Goal: Transaction & Acquisition: Purchase product/service

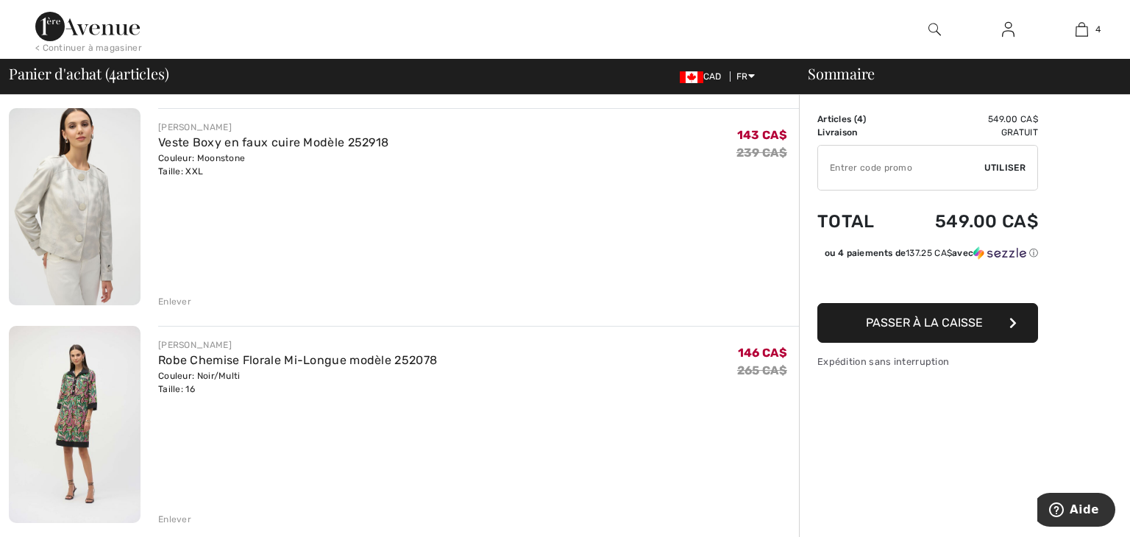
scroll to position [548, 0]
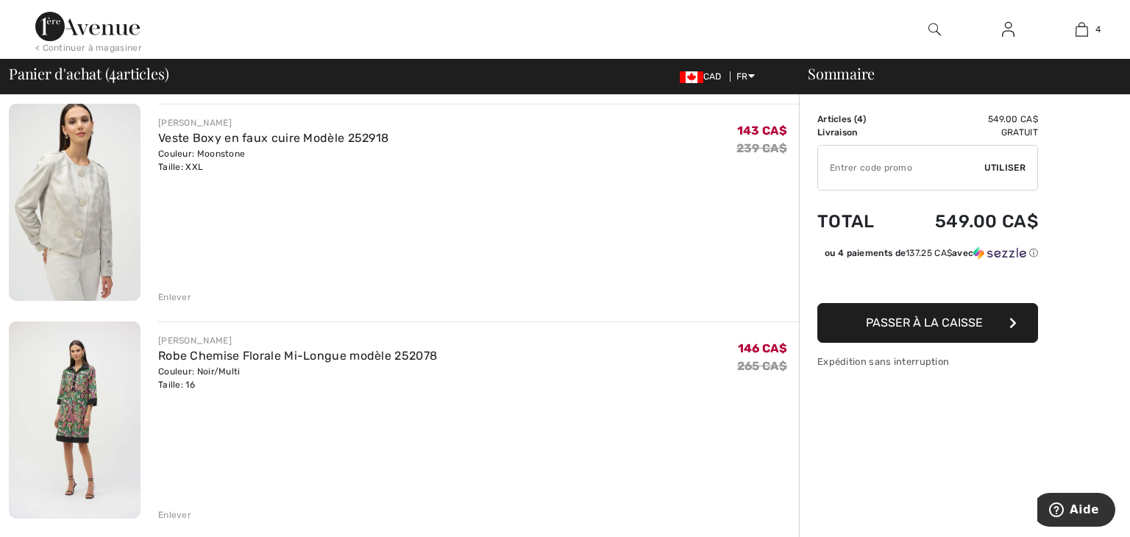
click at [176, 511] on div "Enlever" at bounding box center [174, 514] width 33 height 13
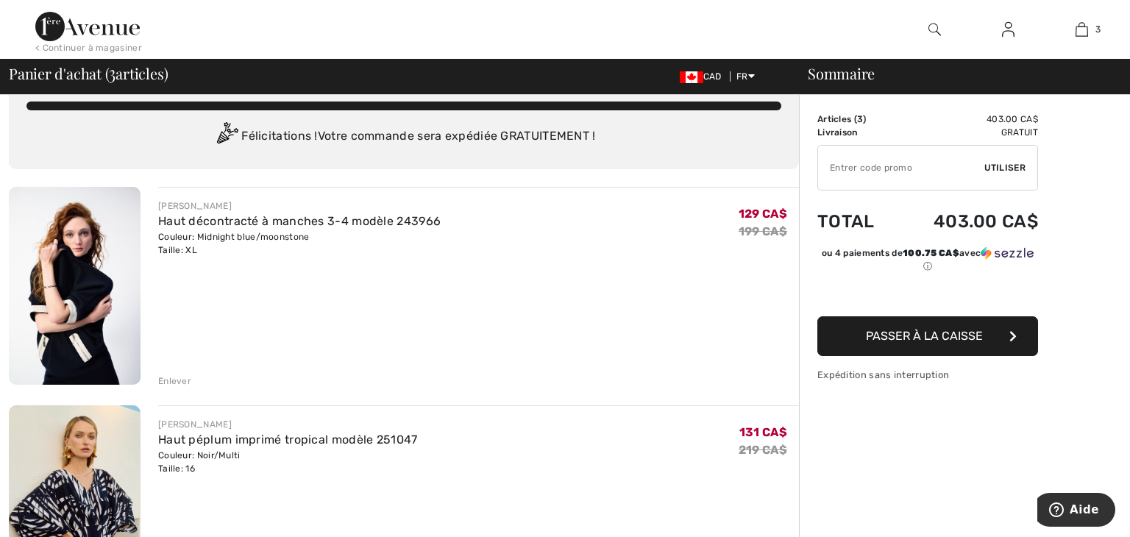
scroll to position [28, 0]
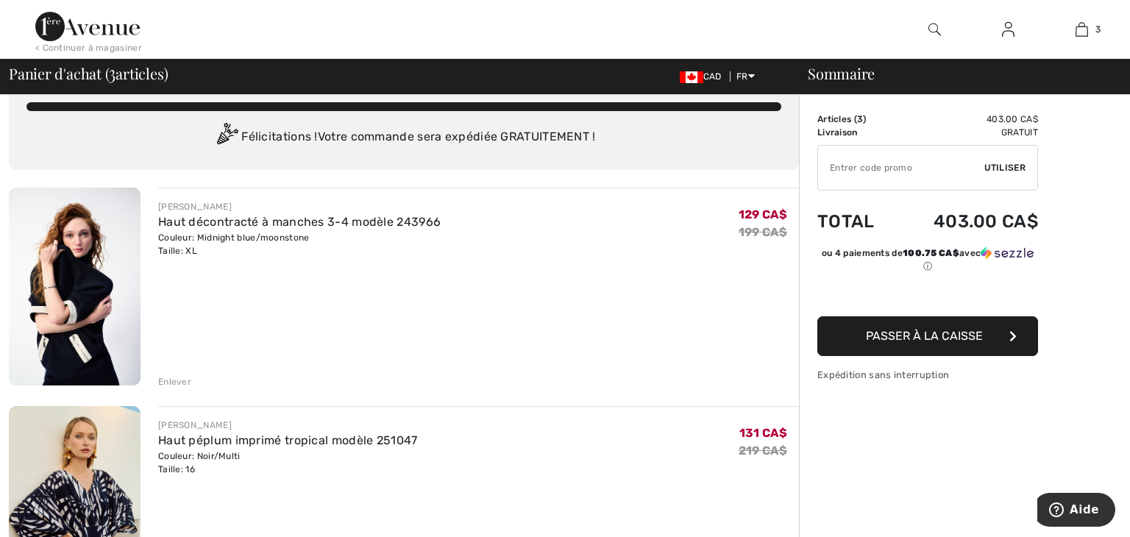
click at [171, 375] on div "Enlever" at bounding box center [174, 381] width 33 height 13
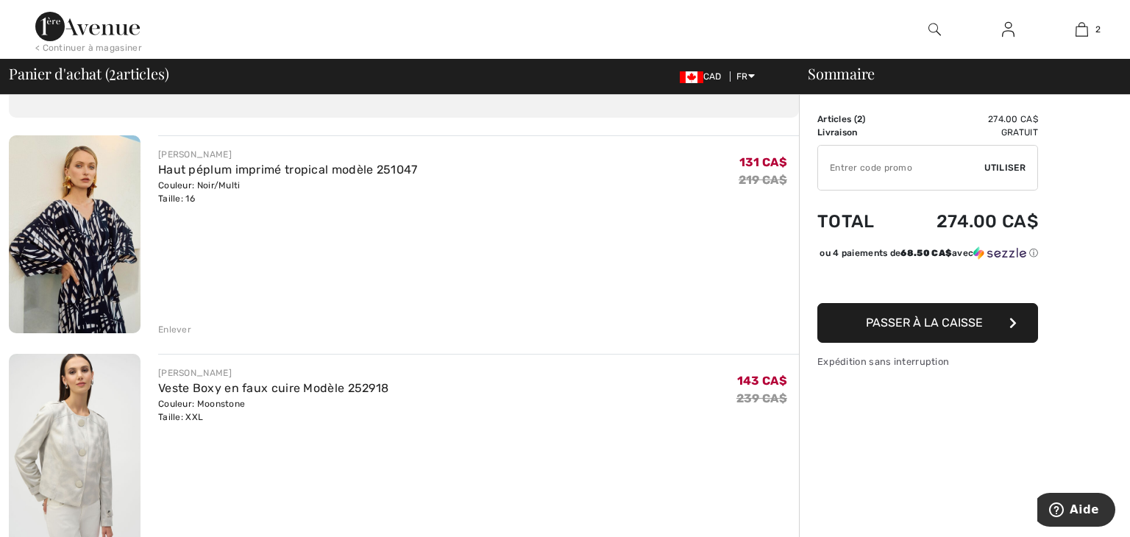
scroll to position [79, 0]
click at [85, 246] on img at bounding box center [75, 235] width 132 height 198
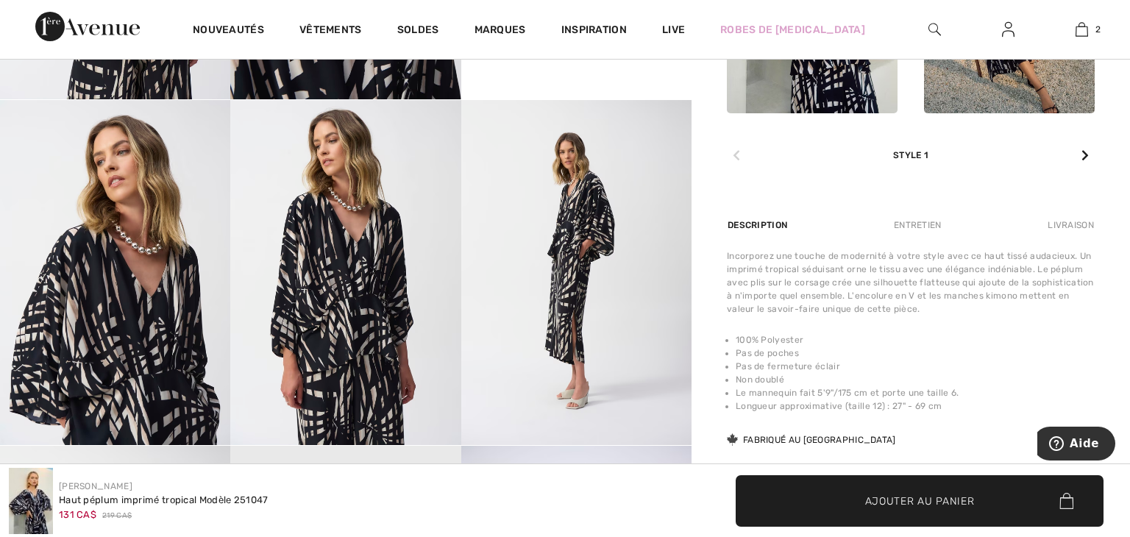
scroll to position [852, 0]
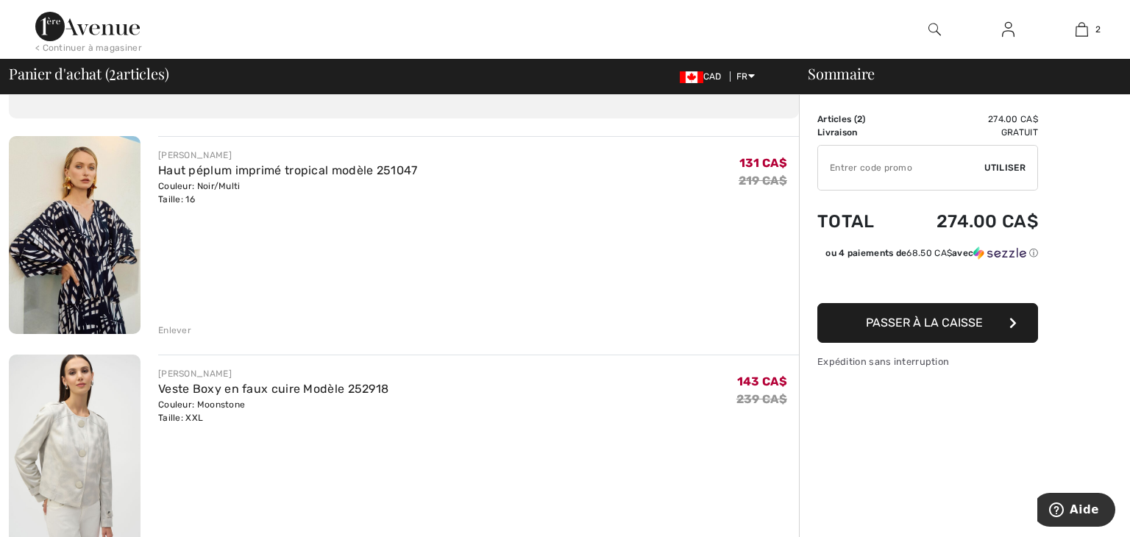
click at [174, 325] on div "Enlever" at bounding box center [174, 330] width 33 height 13
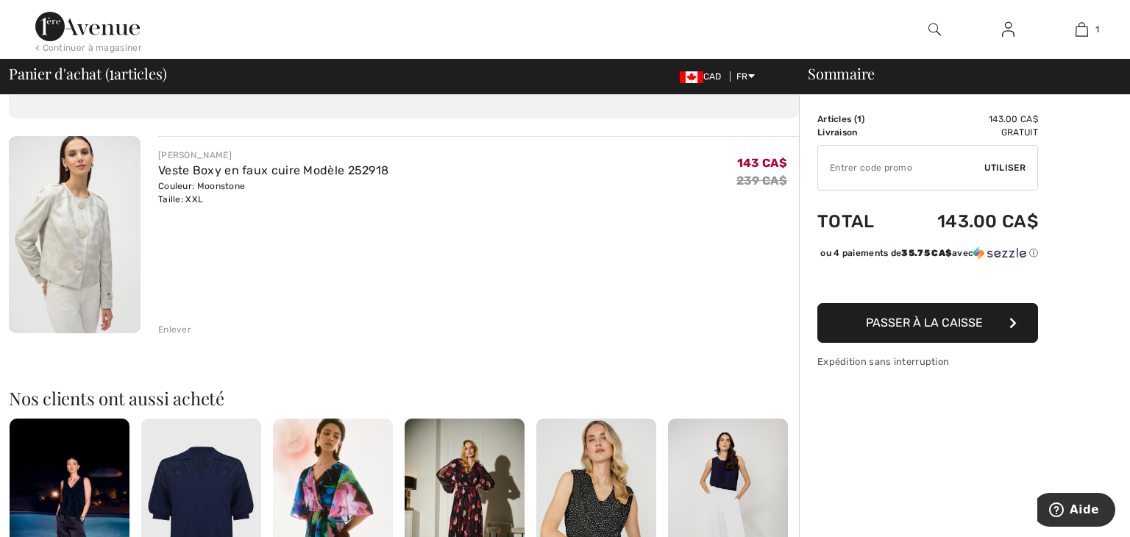
click at [86, 250] on img at bounding box center [75, 234] width 132 height 197
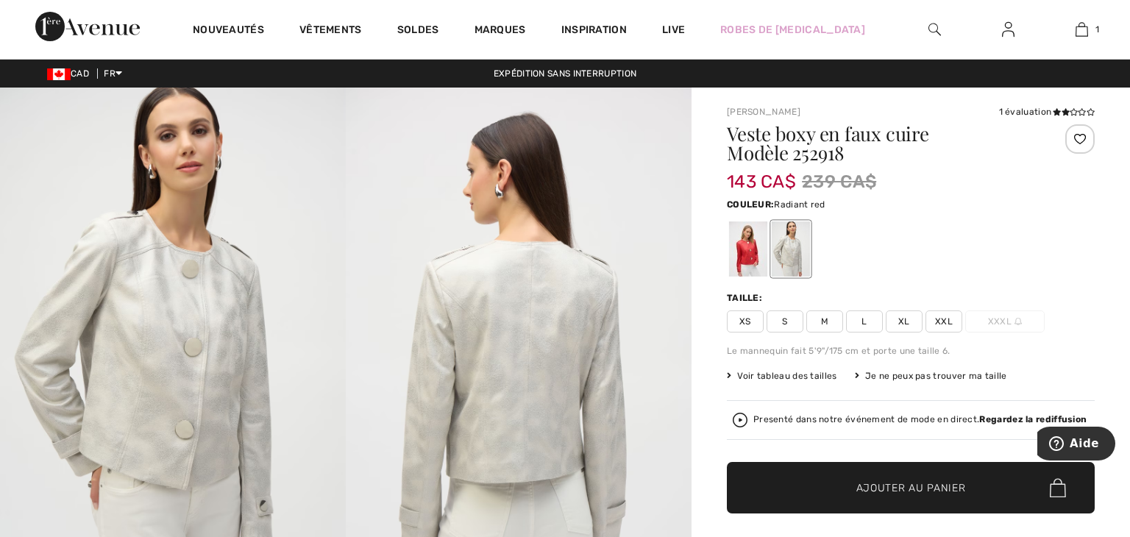
click at [753, 238] on div at bounding box center [748, 248] width 38 height 55
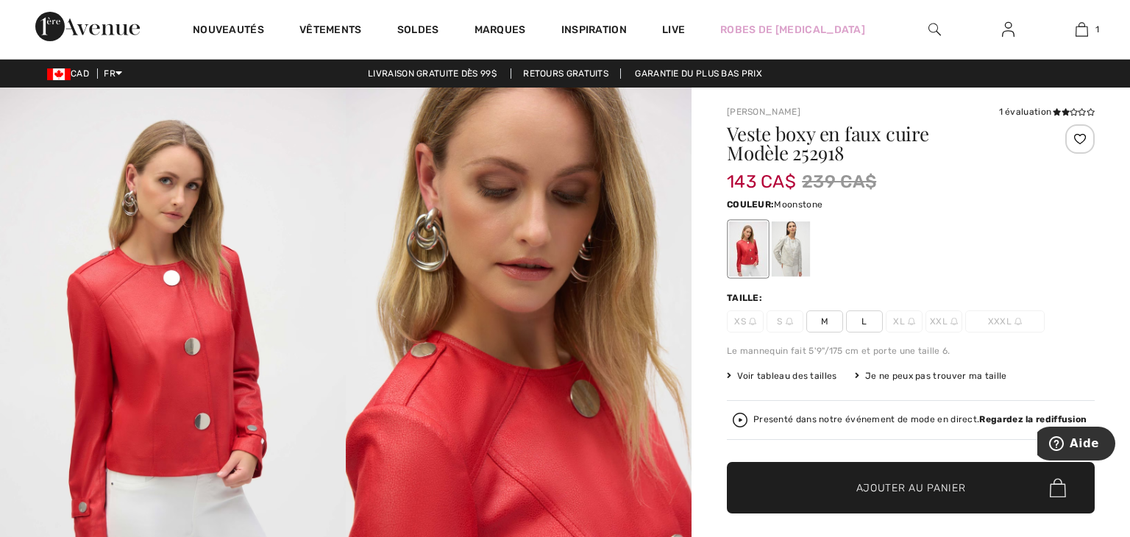
click at [796, 243] on div at bounding box center [790, 248] width 38 height 55
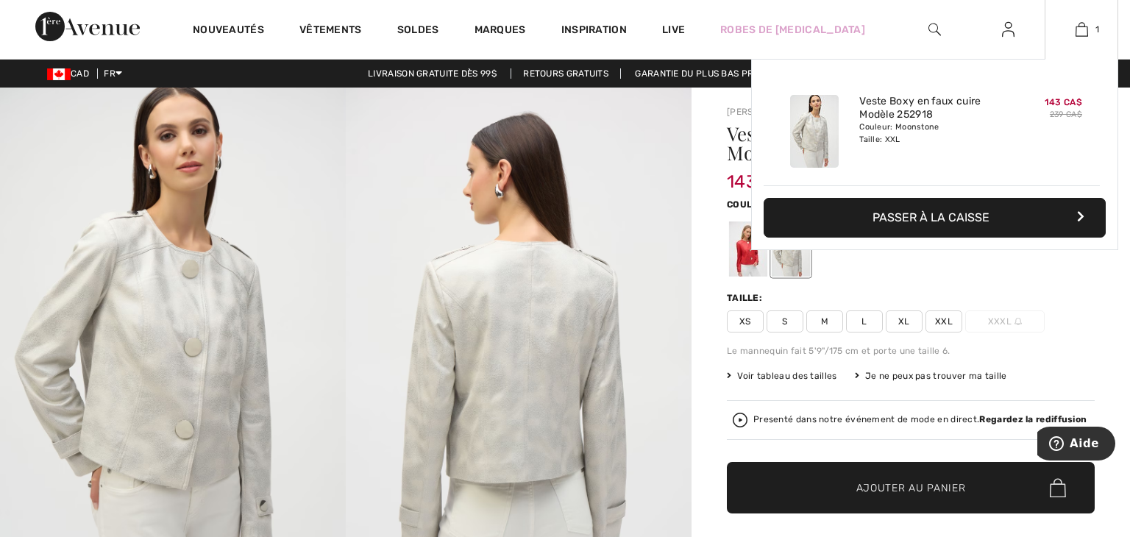
click at [965, 220] on button "Passer à la caisse" at bounding box center [934, 218] width 342 height 40
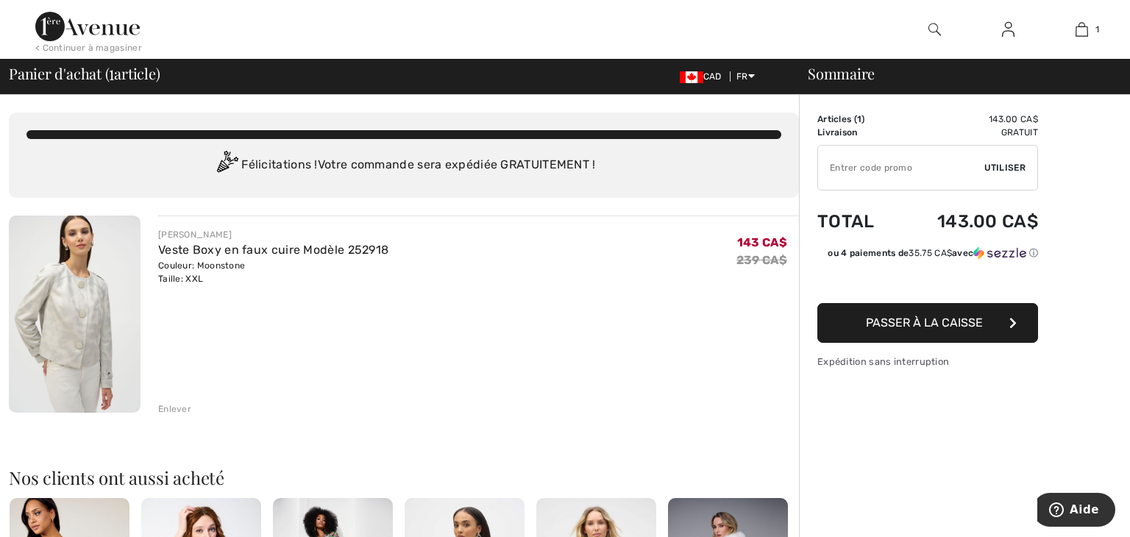
click at [951, 322] on span "Passer à la caisse" at bounding box center [924, 323] width 117 height 14
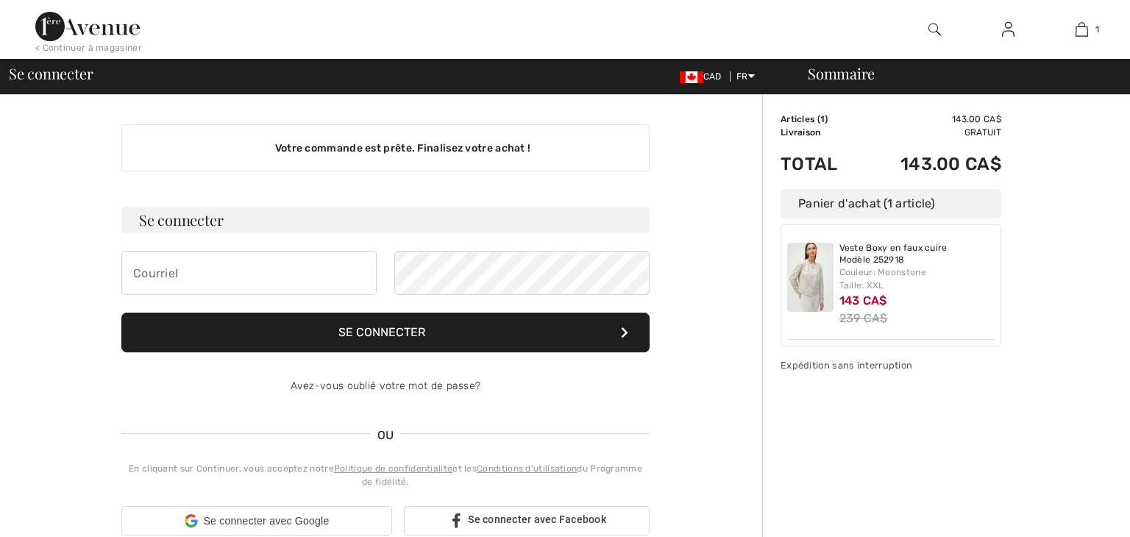
checkbox input "true"
click at [174, 220] on h3 "Se connecter" at bounding box center [385, 220] width 528 height 26
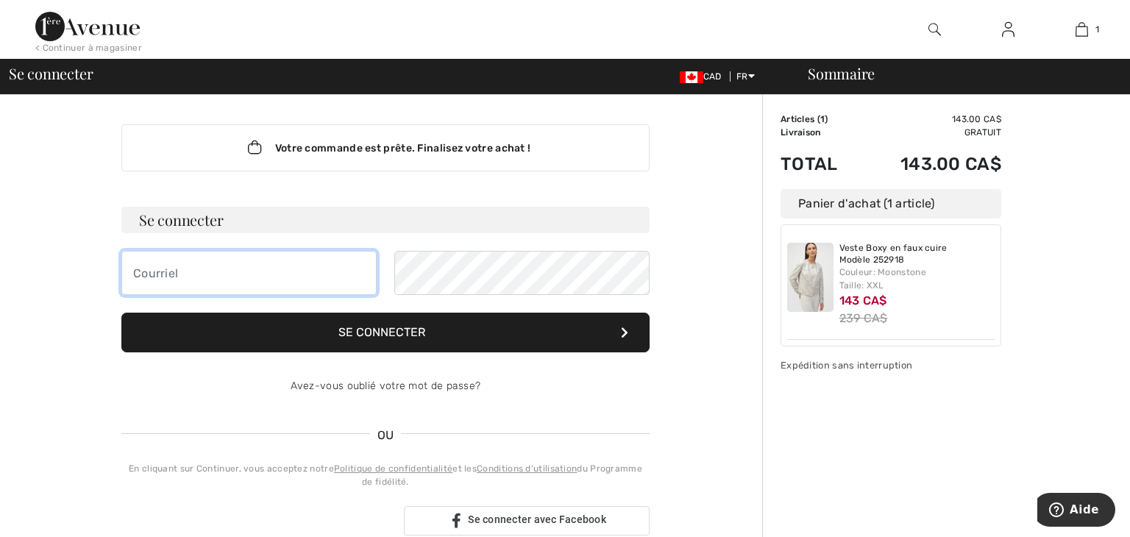
click at [136, 274] on input "email" at bounding box center [248, 273] width 255 height 44
type input "[EMAIL_ADDRESS][DOMAIN_NAME]"
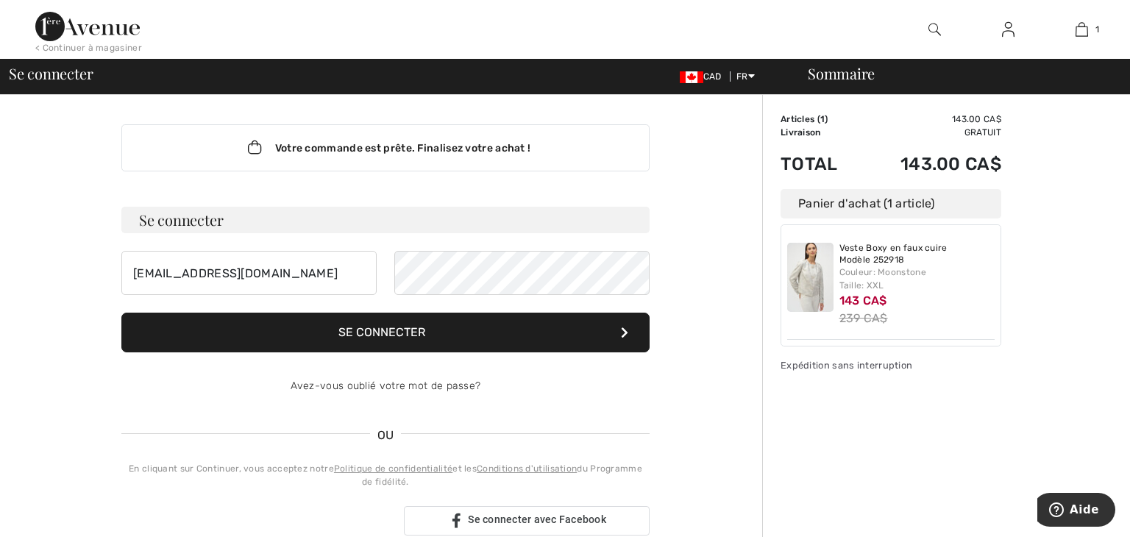
click at [414, 332] on button "Se connecter" at bounding box center [385, 333] width 528 height 40
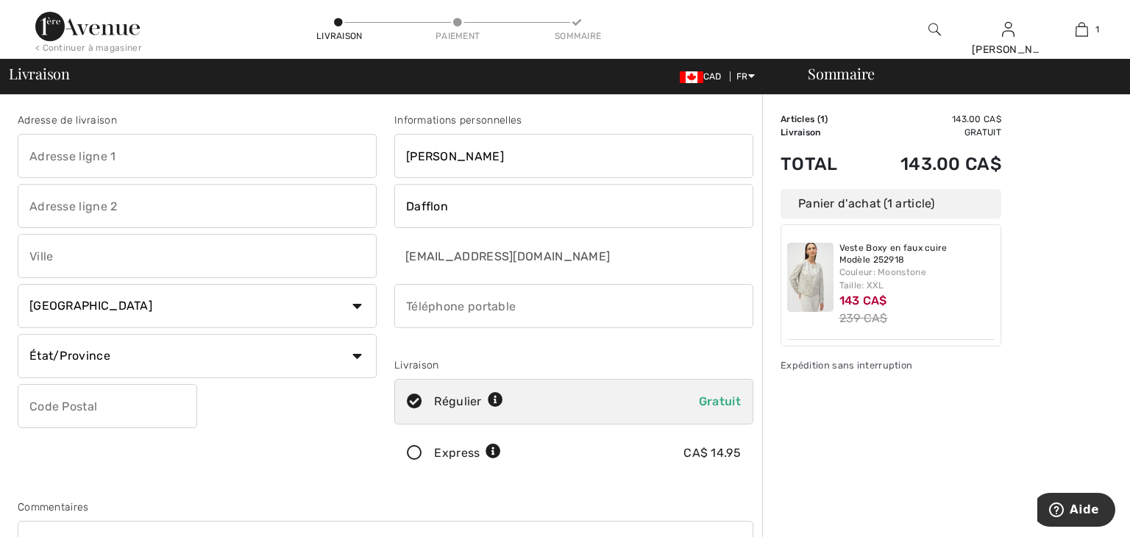
click at [62, 157] on input "text" at bounding box center [197, 156] width 359 height 44
type input "108-845 Montée Masson"
click at [55, 252] on input "text" at bounding box center [197, 256] width 359 height 44
type input "Terrebonne"
click at [80, 352] on select "État/Province Alberta Colombie-Britannique Ile-du-Prince-Edward Manitoba Nouvea…" at bounding box center [197, 356] width 359 height 44
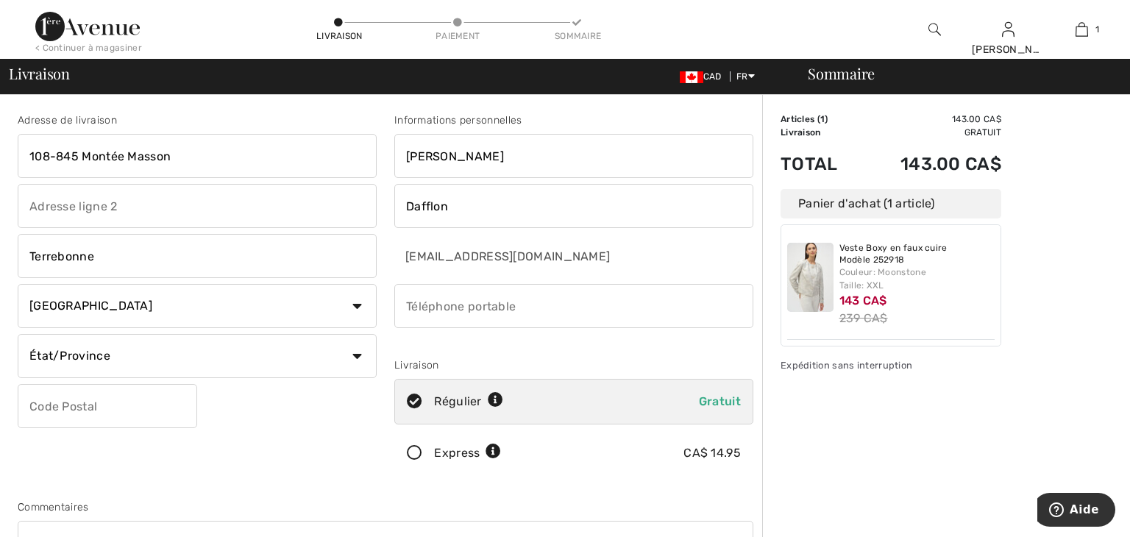
select select "QC"
click at [18, 334] on select "État/Province Alberta Colombie-Britannique Ile-du-Prince-Edward Manitoba Nouvea…" at bounding box center [197, 356] width 359 height 44
click at [54, 405] on input "text" at bounding box center [107, 406] width 179 height 44
type input "J6W2C7"
click at [422, 303] on input "phone" at bounding box center [573, 306] width 359 height 44
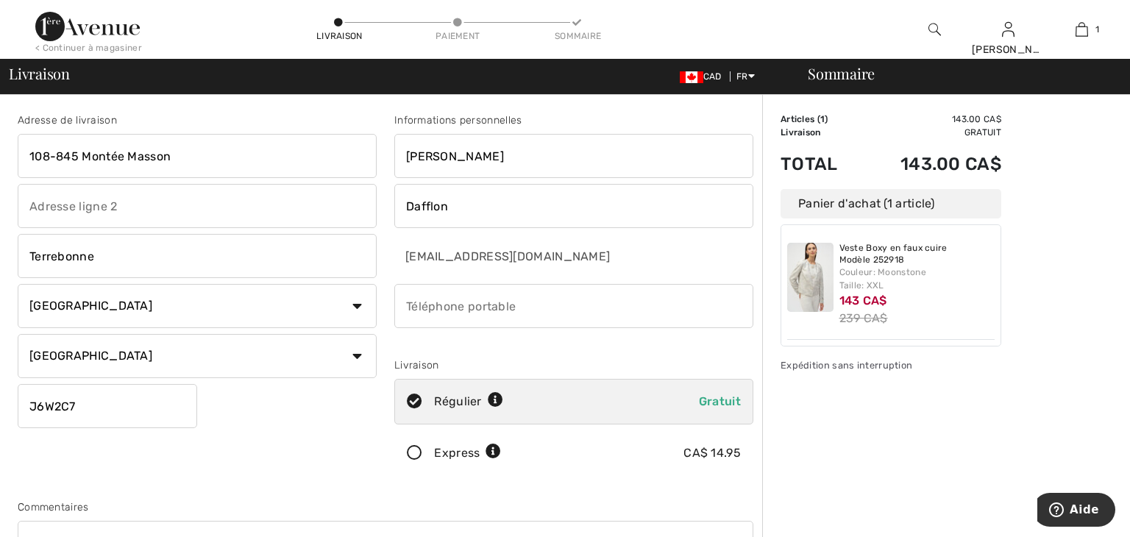
type input "5142398898"
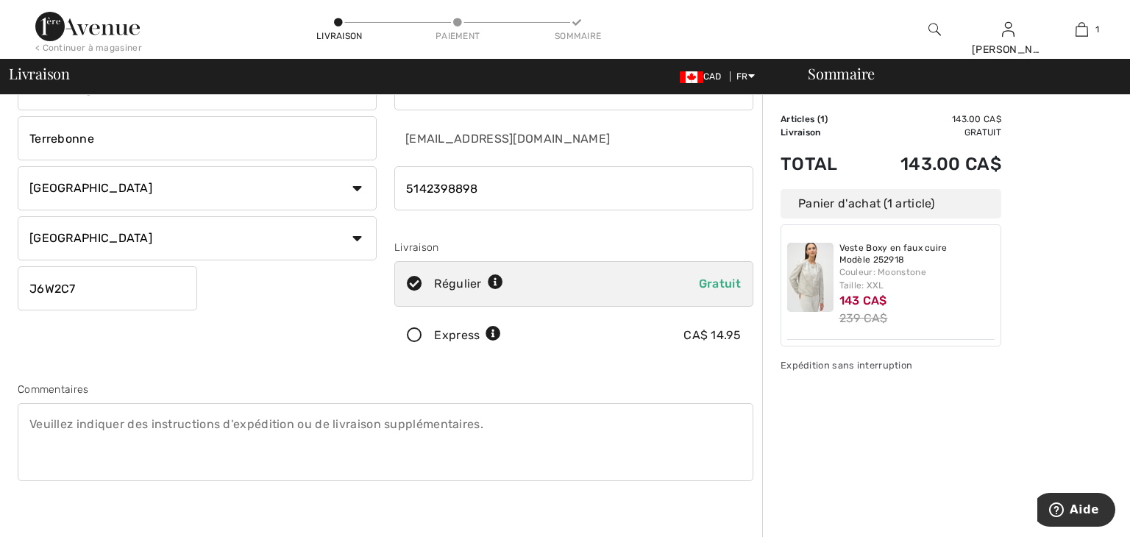
scroll to position [121, 0]
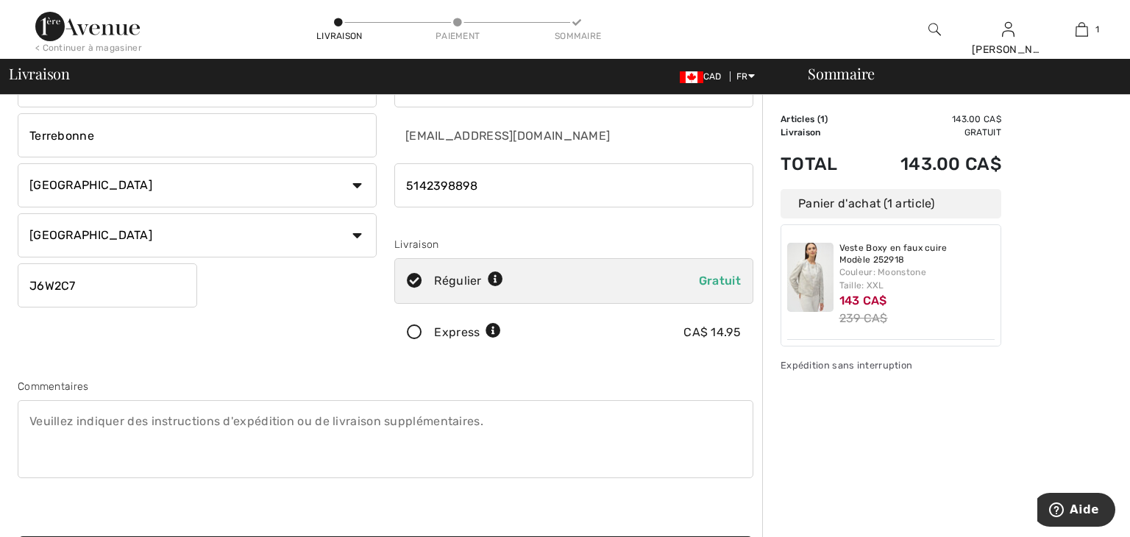
click at [31, 417] on textarea at bounding box center [385, 439] width 735 height 78
type textarea "d"
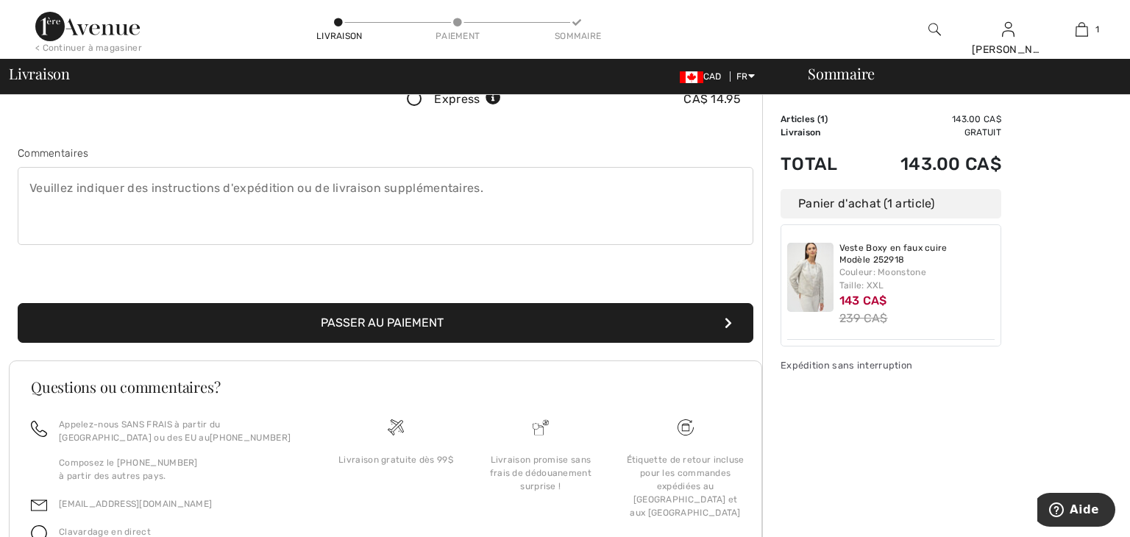
scroll to position [356, 0]
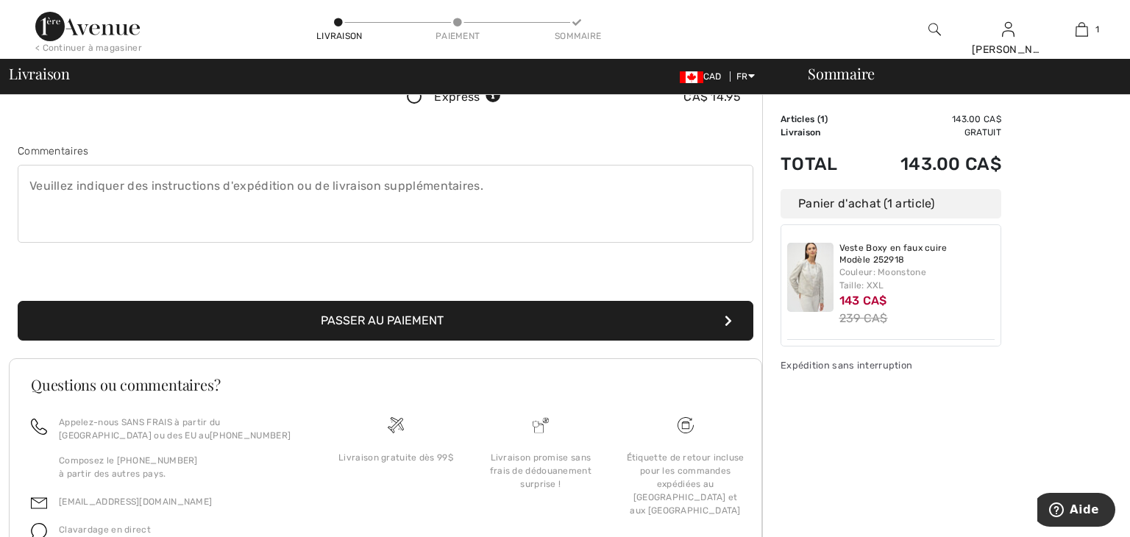
click at [382, 316] on button "Passer au paiement" at bounding box center [385, 321] width 735 height 40
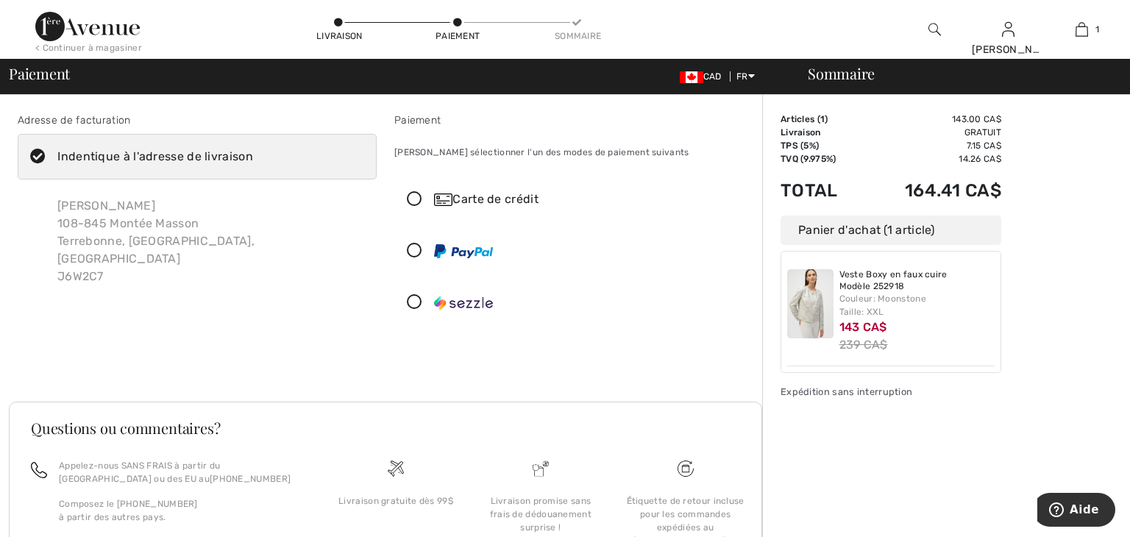
click at [416, 193] on icon at bounding box center [414, 199] width 39 height 15
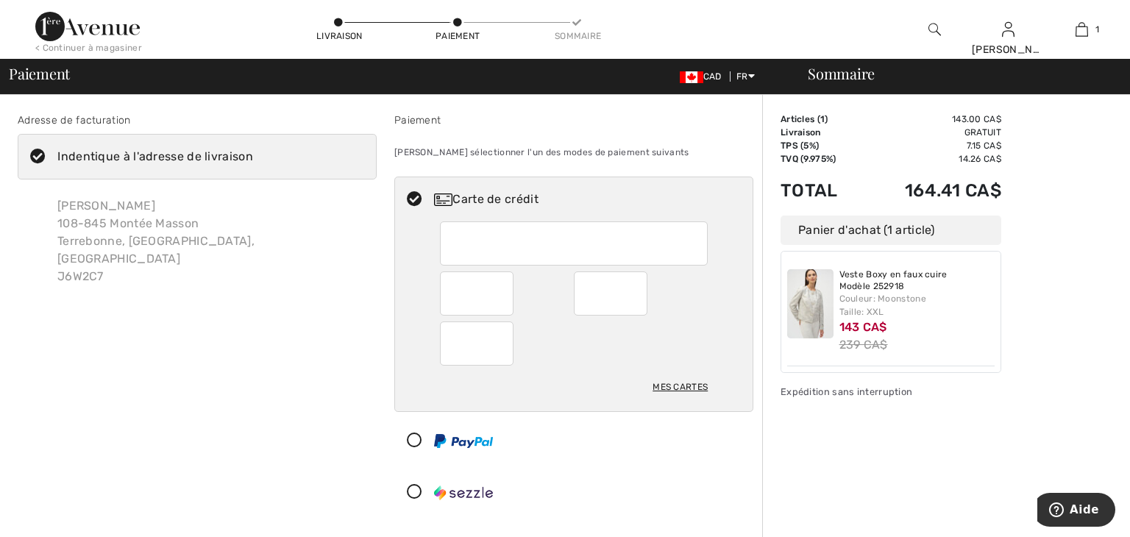
click at [415, 203] on icon at bounding box center [414, 199] width 39 height 15
click at [443, 289] on div at bounding box center [477, 293] width 74 height 44
click at [452, 341] on iframe at bounding box center [478, 344] width 52 height 34
click at [752, 385] on div "Mes cartes" at bounding box center [573, 316] width 357 height 190
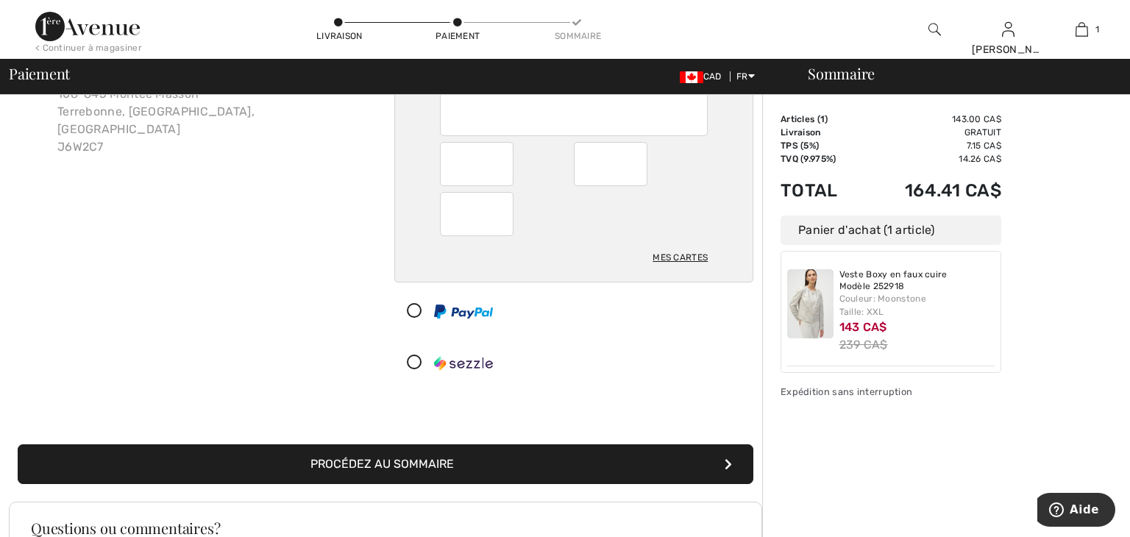
scroll to position [129, 0]
click at [503, 463] on button "Procédez au sommaire" at bounding box center [385, 464] width 735 height 40
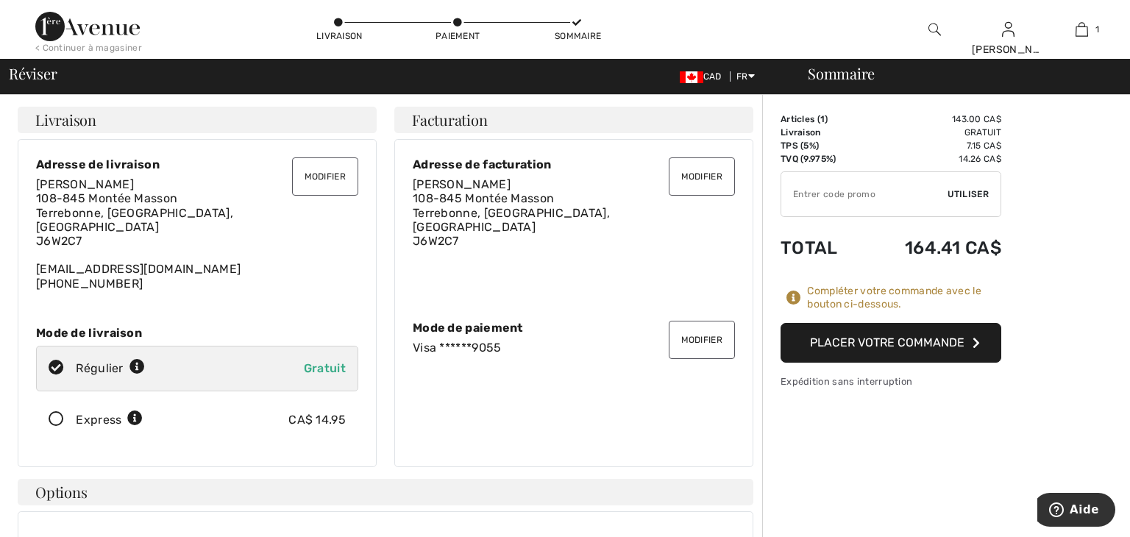
click at [503, 463] on div "Livraison Modifier Modifier Adresse de livraison [PERSON_NAME] [STREET_ADDRESS]…" at bounding box center [385, 377] width 753 height 540
click at [880, 341] on button "Placer votre commande" at bounding box center [890, 343] width 221 height 40
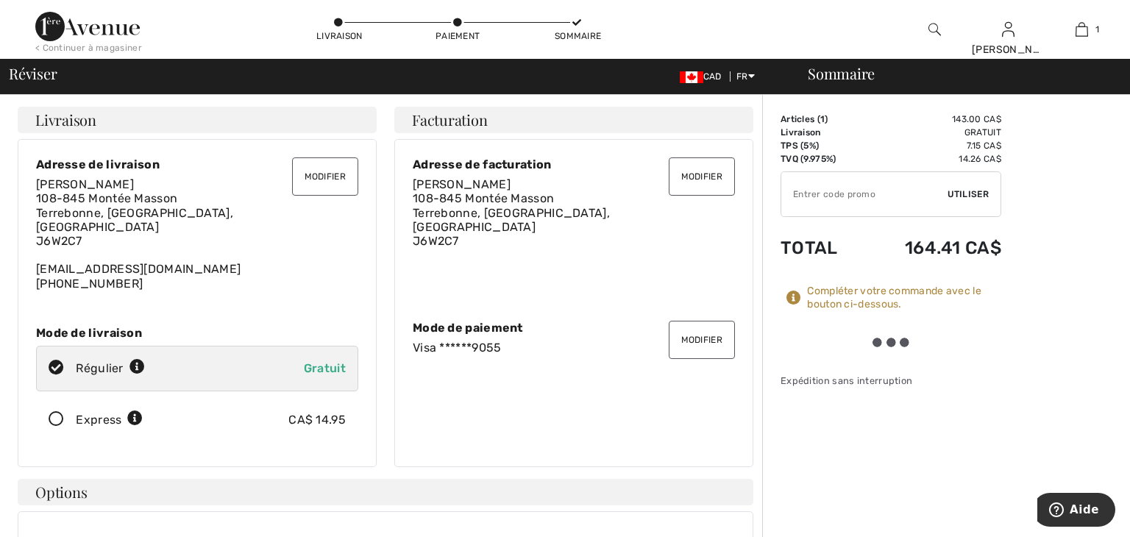
click at [880, 341] on div at bounding box center [890, 343] width 41 height 10
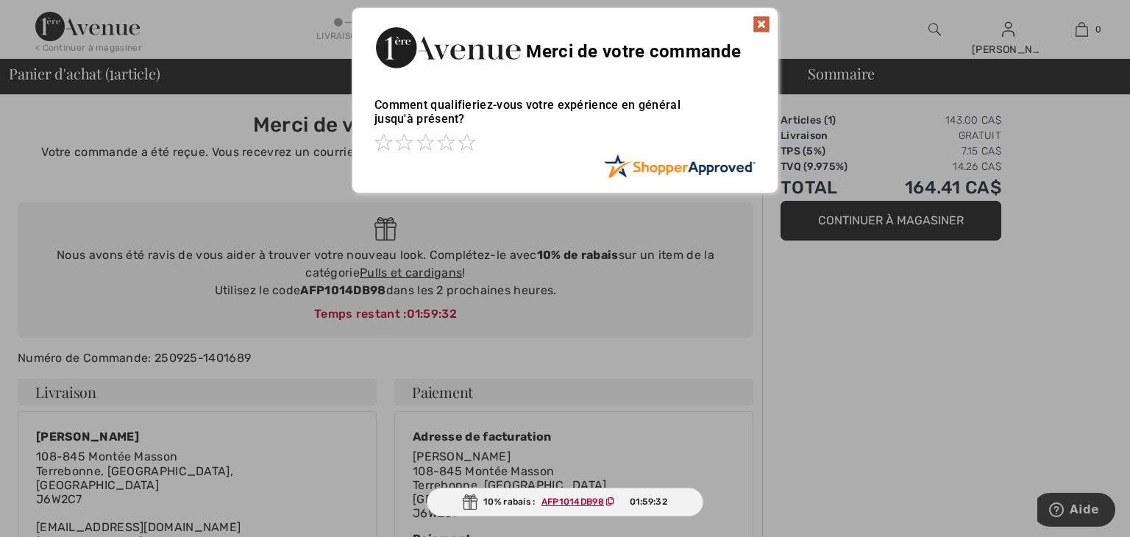
click at [764, 20] on img at bounding box center [761, 24] width 18 height 18
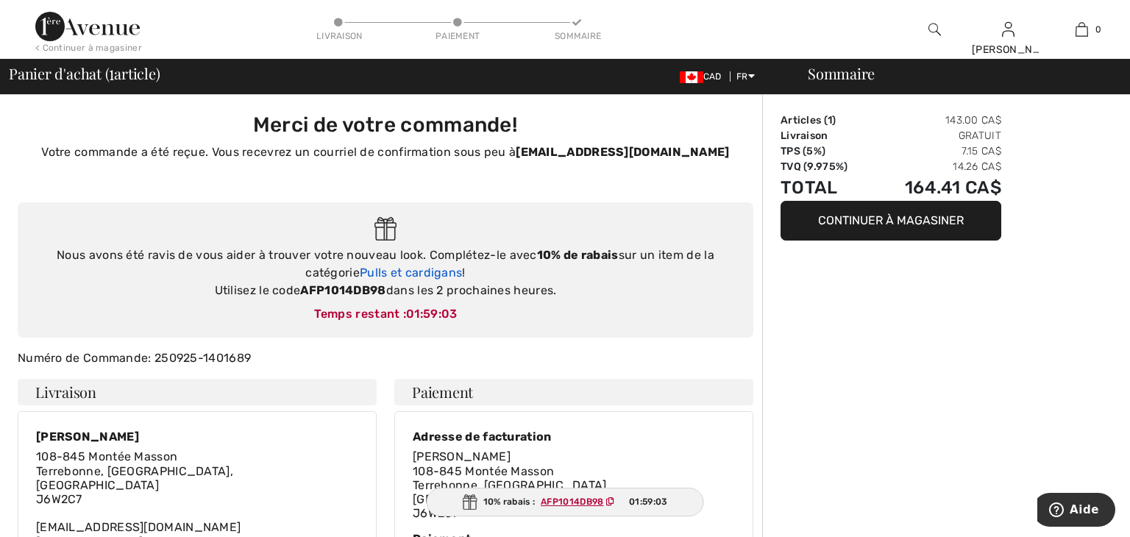
click at [400, 271] on link "Pulls et cardigans" at bounding box center [411, 272] width 102 height 14
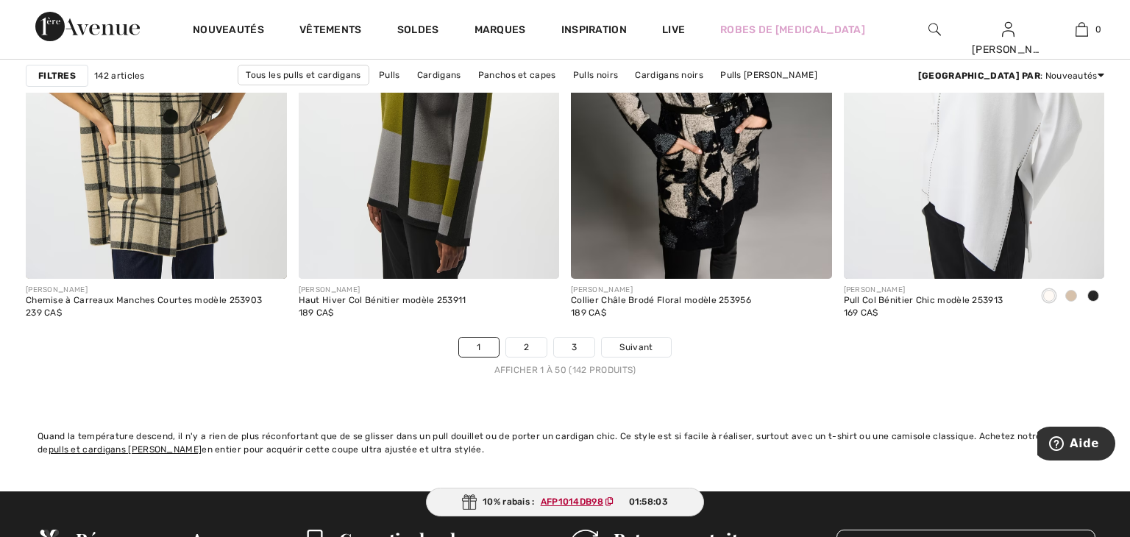
scroll to position [6899, 0]
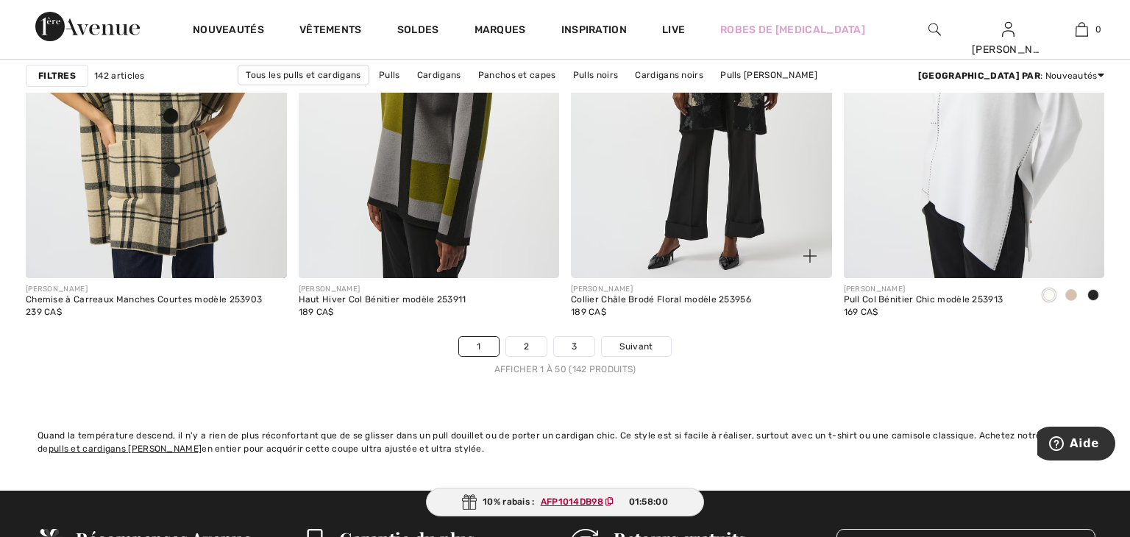
click at [602, 160] on img at bounding box center [701, 82] width 261 height 391
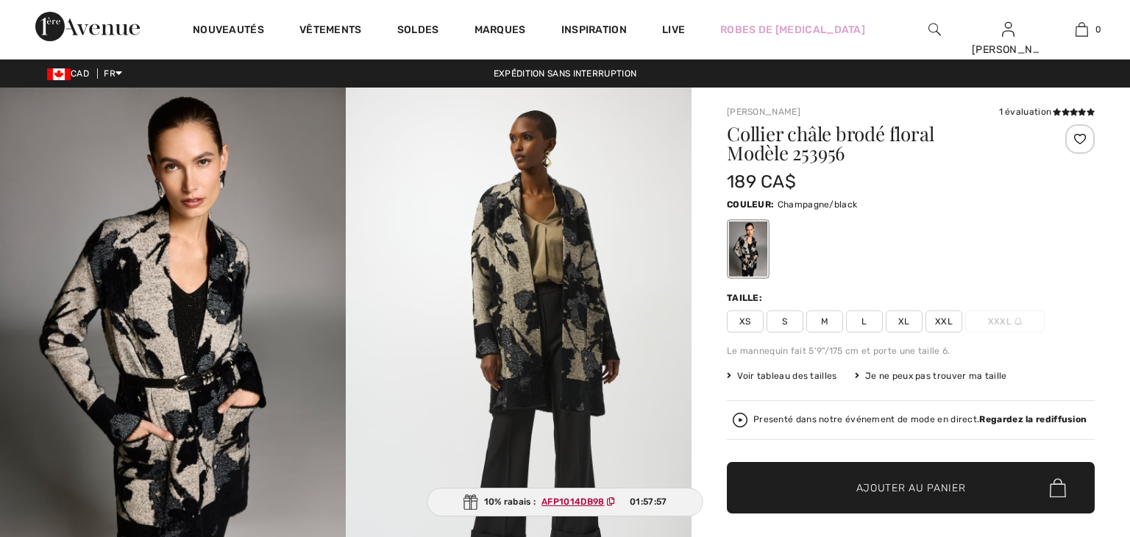
checkbox input "true"
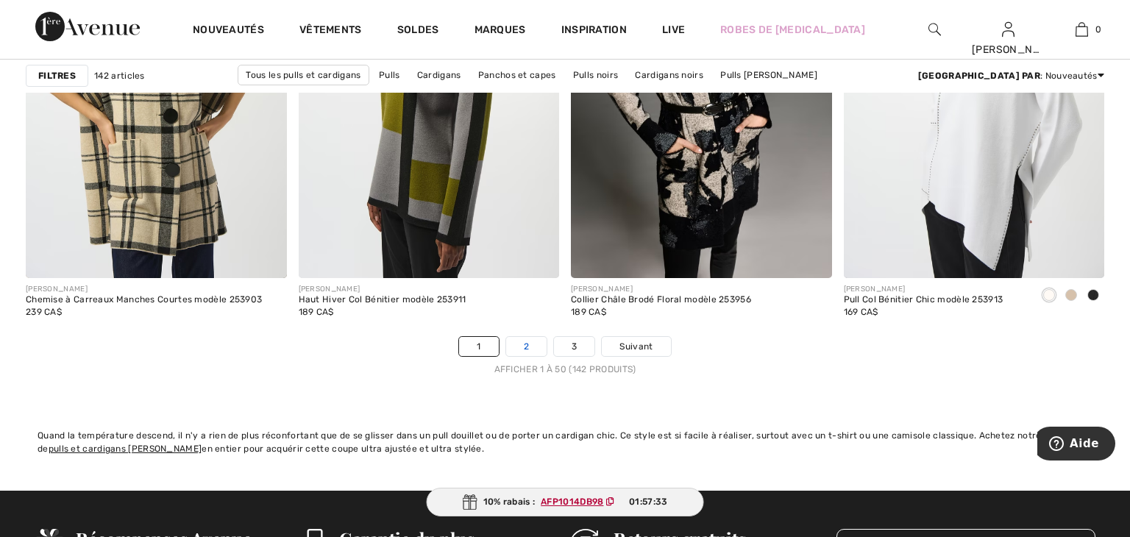
click at [528, 343] on link "2" at bounding box center [526, 346] width 40 height 19
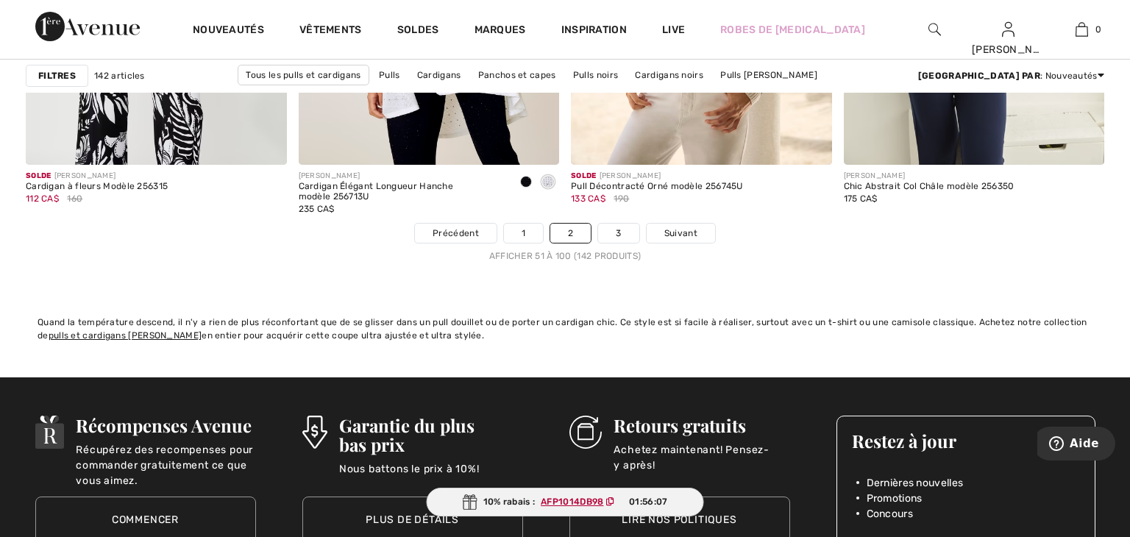
scroll to position [7020, 0]
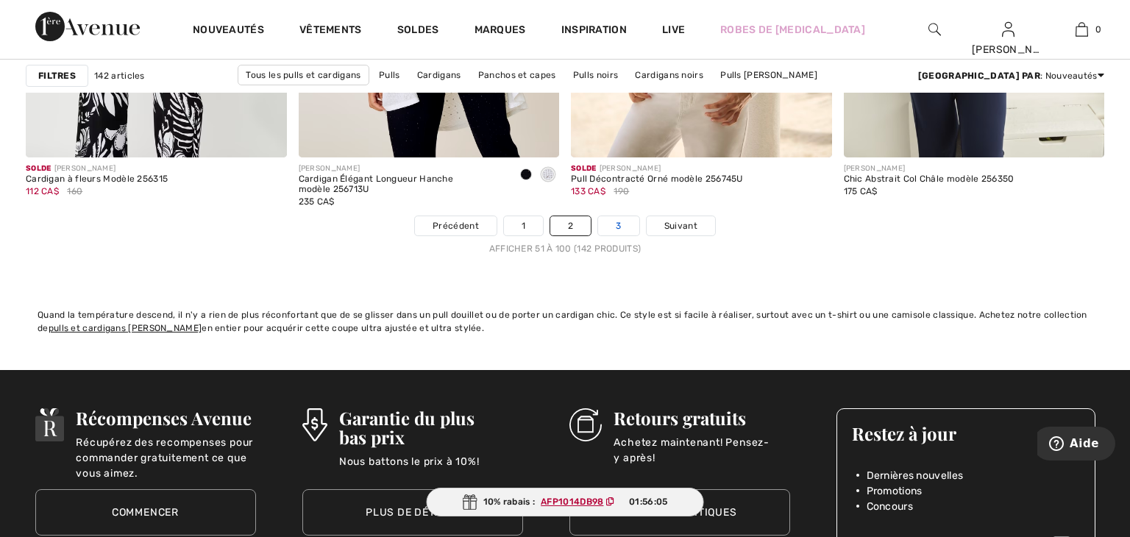
click at [627, 233] on link "3" at bounding box center [618, 225] width 40 height 19
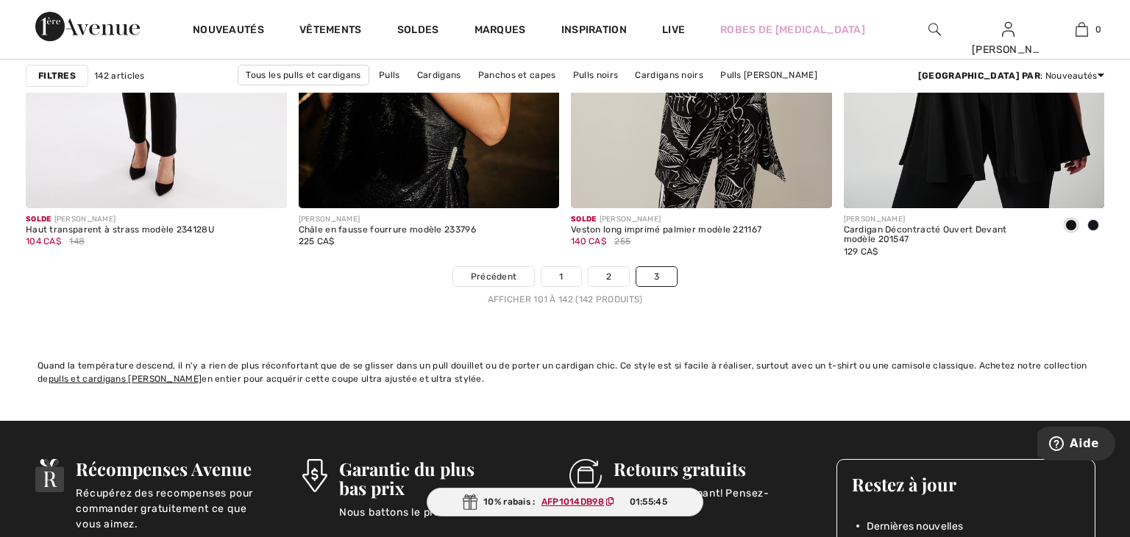
scroll to position [6042, 0]
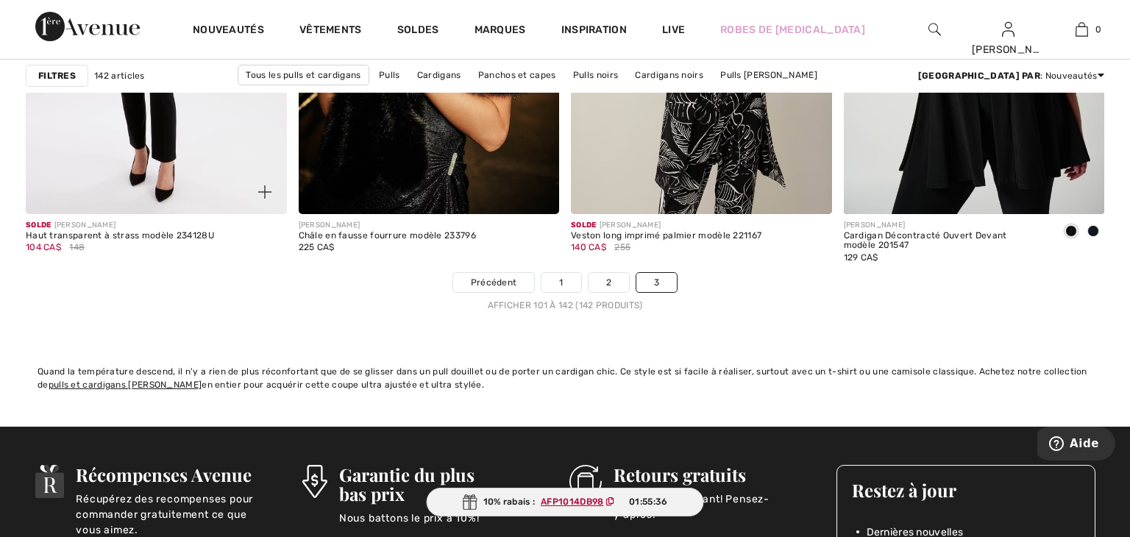
click at [285, 171] on div at bounding box center [256, 183] width 61 height 61
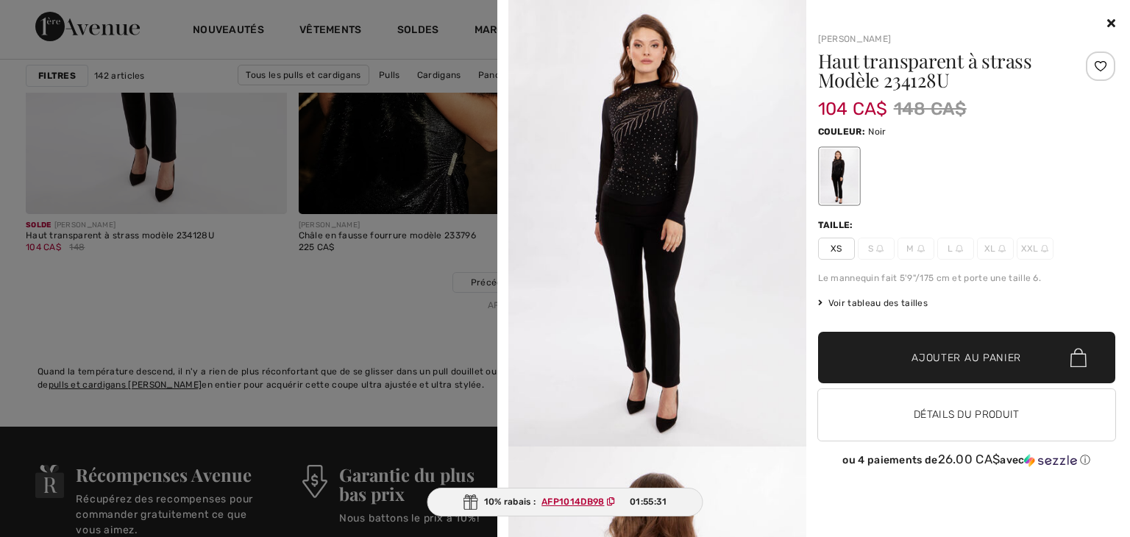
click at [1110, 24] on icon at bounding box center [1111, 23] width 8 height 12
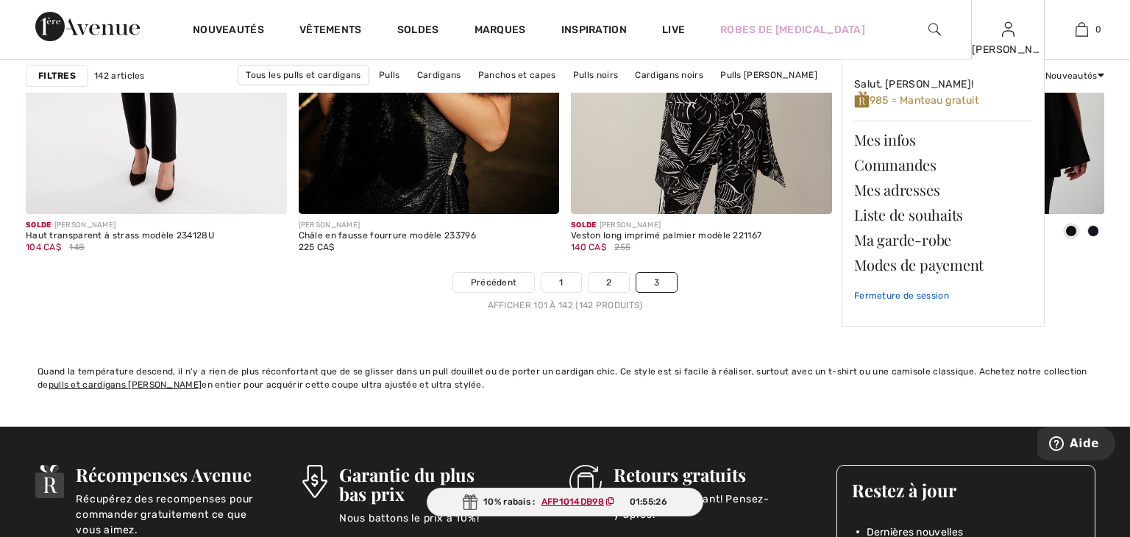
click at [864, 293] on link "Fermeture de session" at bounding box center [943, 295] width 178 height 37
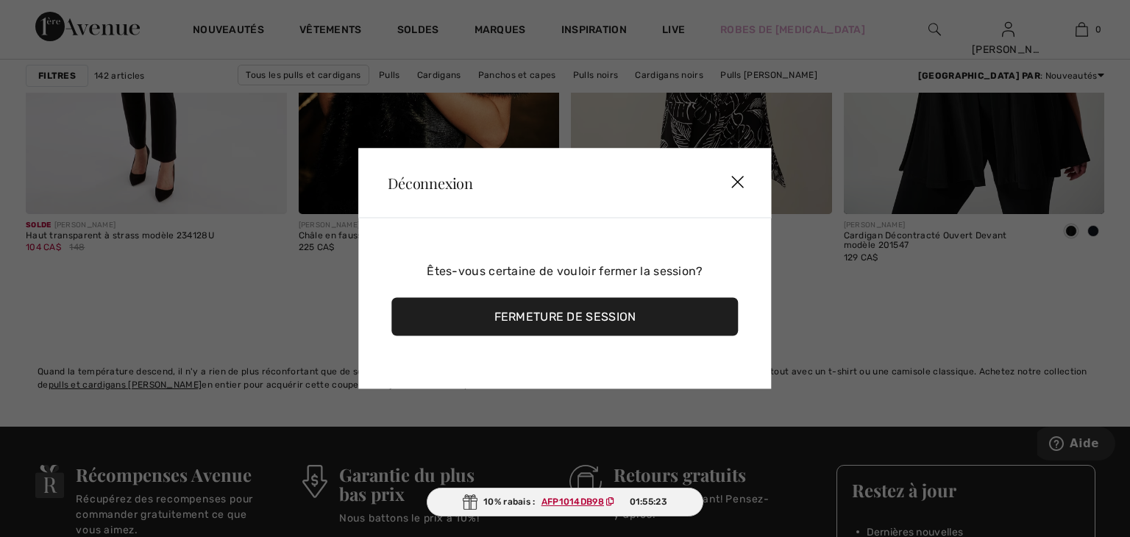
click at [571, 319] on div "Fermeture de session" at bounding box center [564, 317] width 346 height 38
